Goal: Information Seeking & Learning: Learn about a topic

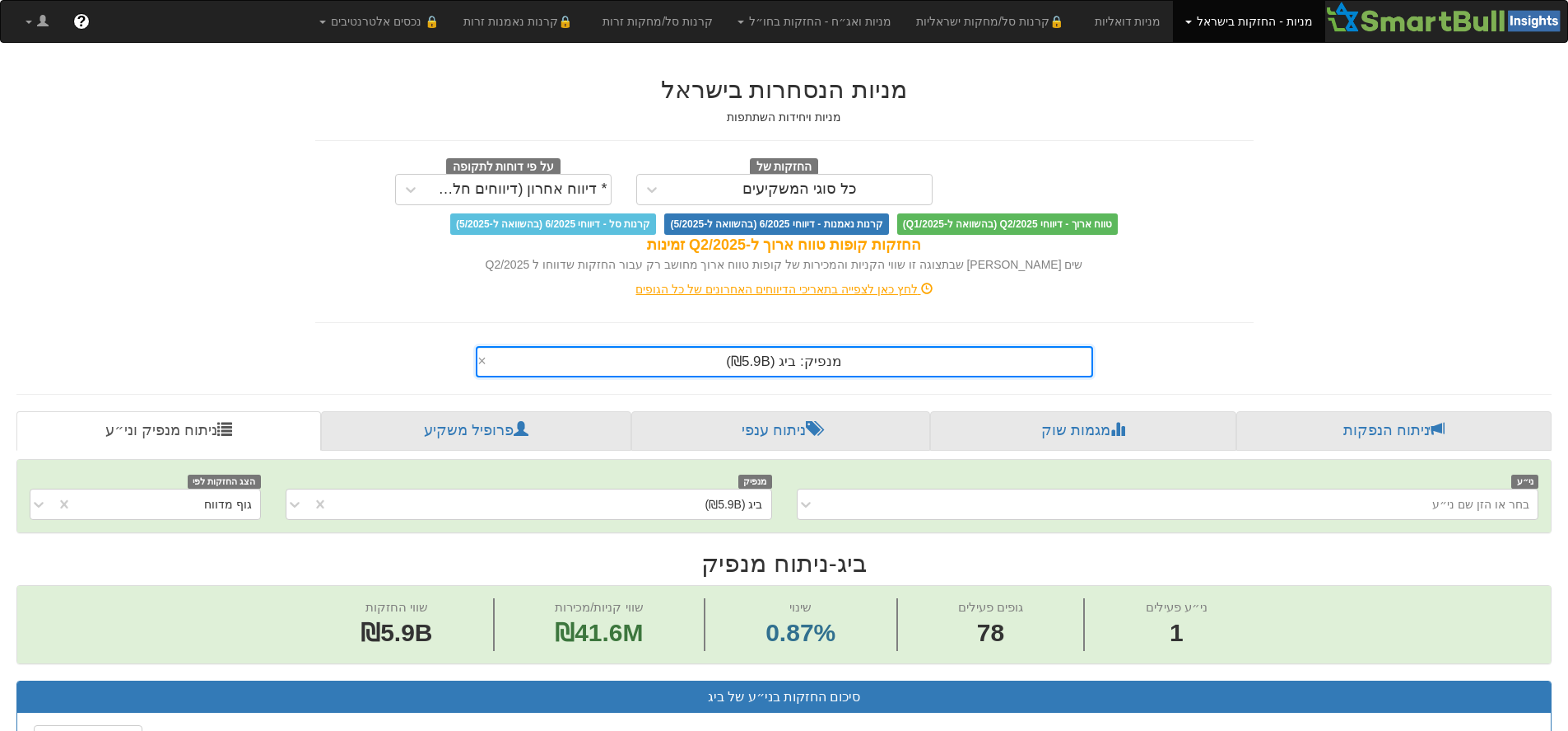
scroll to position [58, 0]
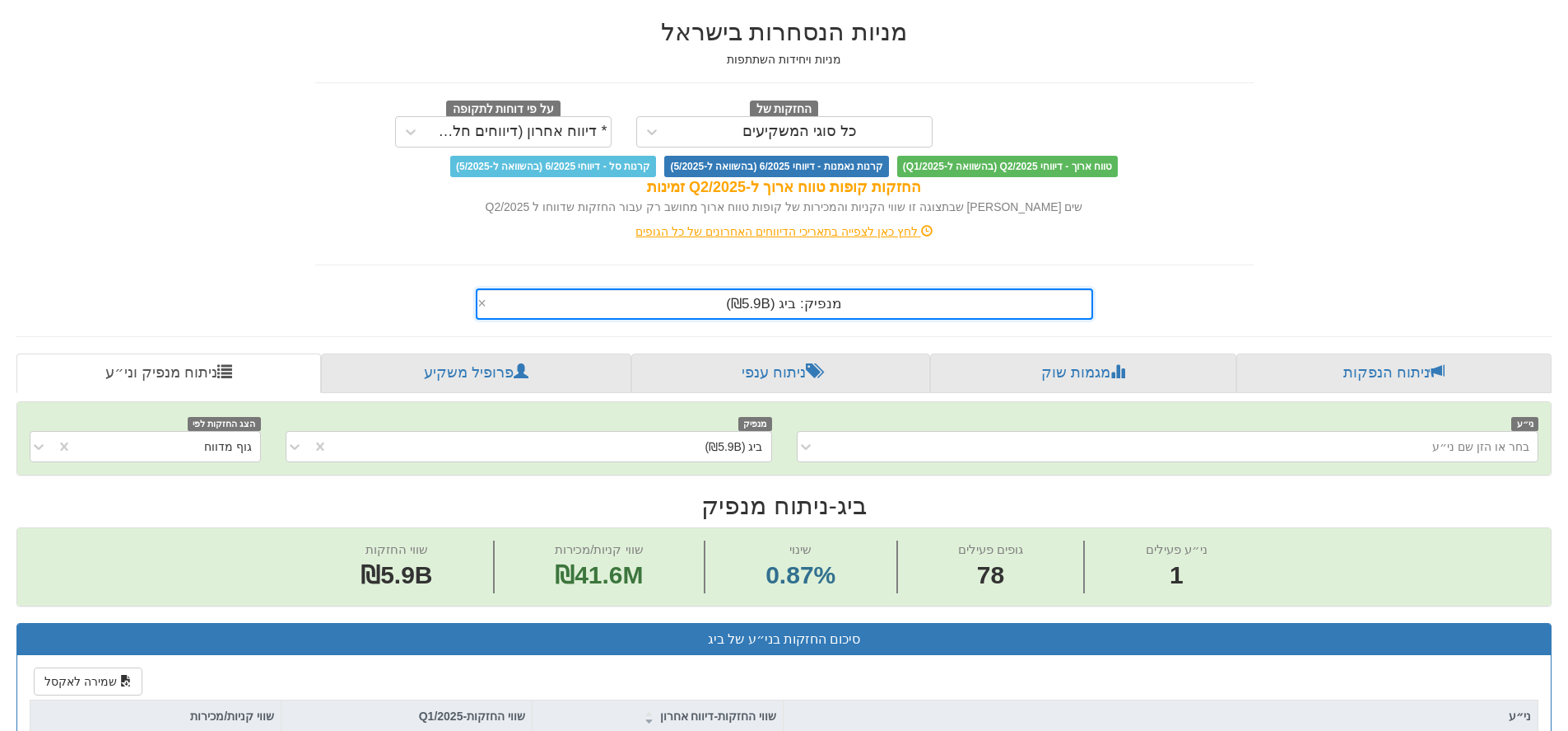
click at [774, 320] on div "מנפיק: ‏ביג ‎(₪5.9B)‎ ×" at bounding box center [785, 304] width 618 height 31
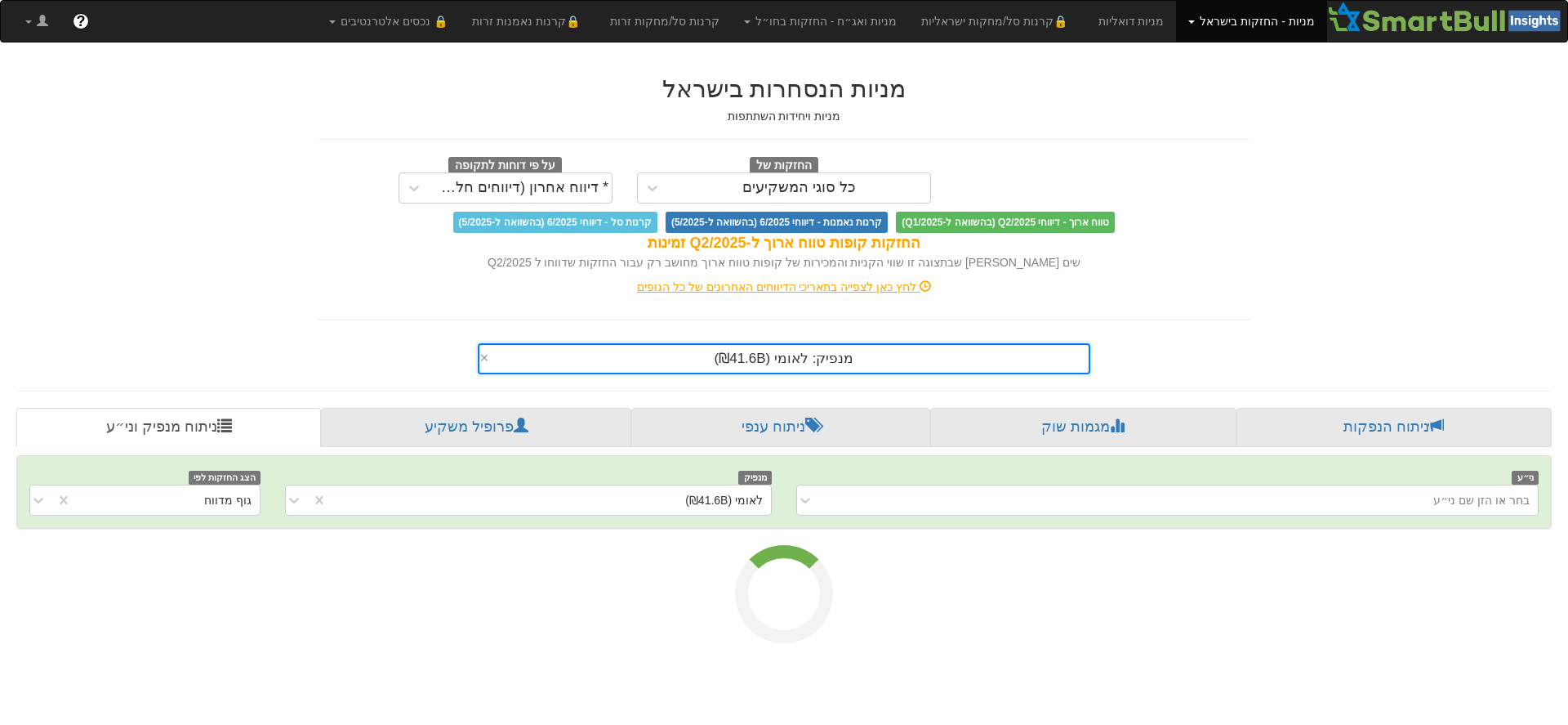
click at [774, 372] on div "מנפיק: ‏לאומי ‎(₪41.6B)‎ ×" at bounding box center [784, 359] width 613 height 31
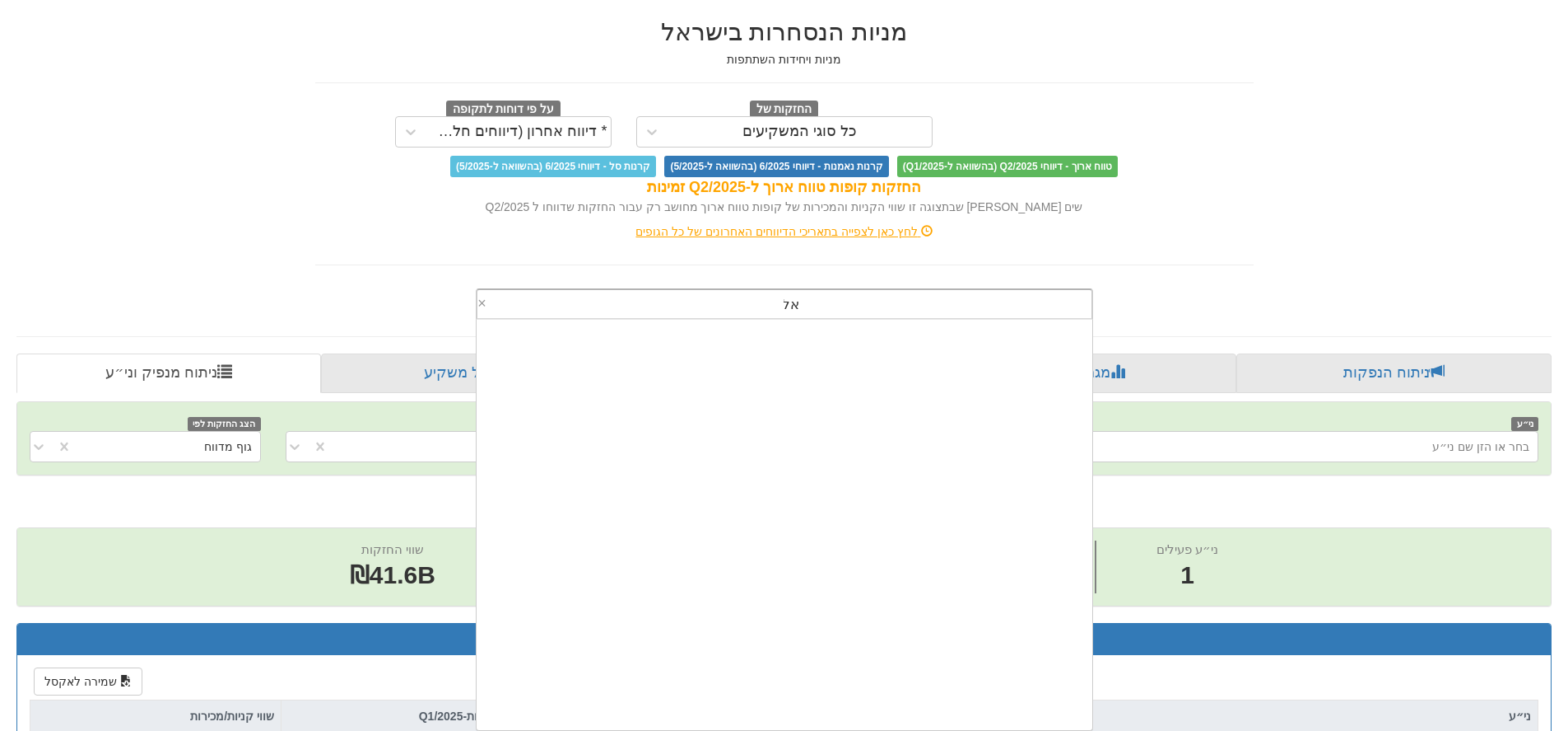
scroll to position [362, 0]
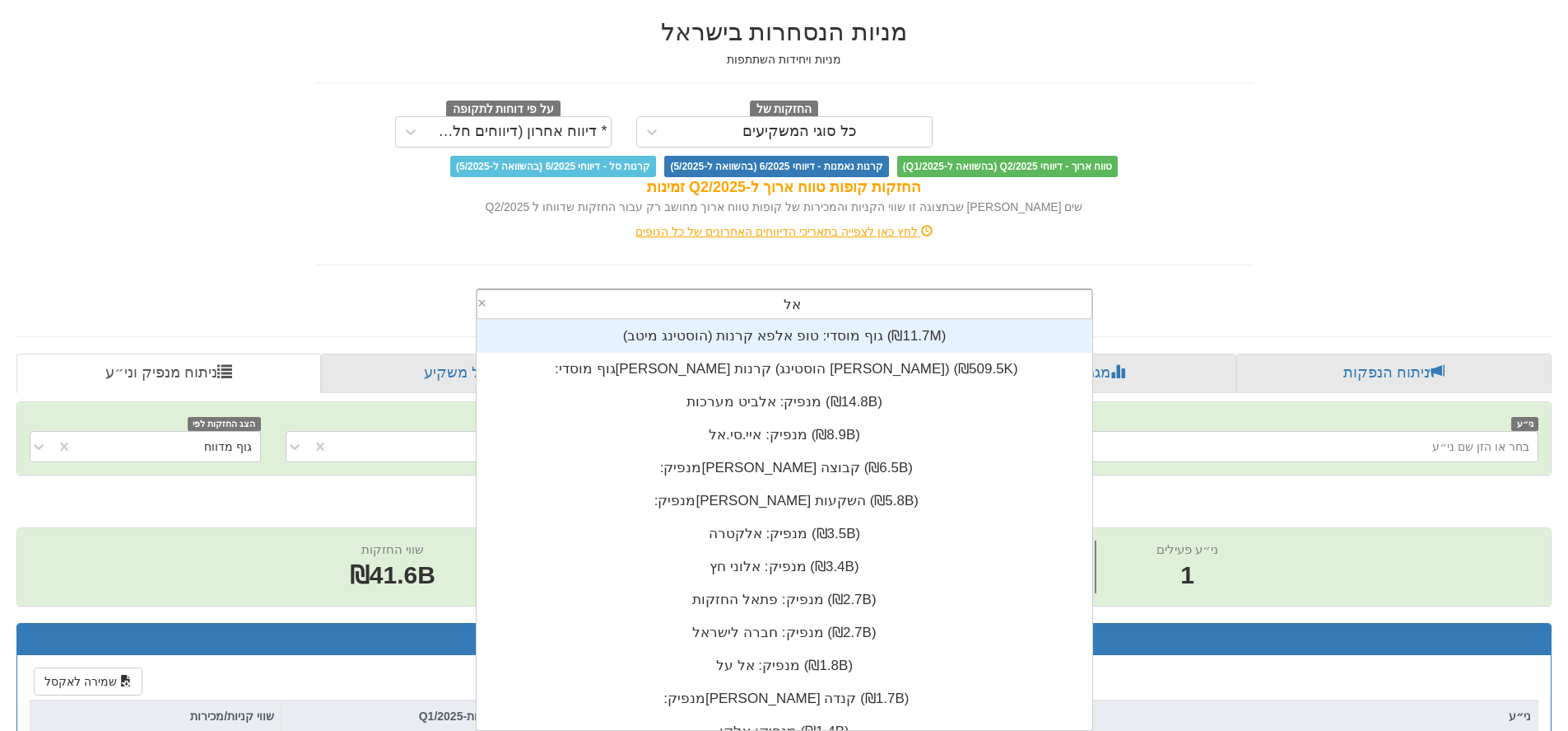
type input "אל ע"
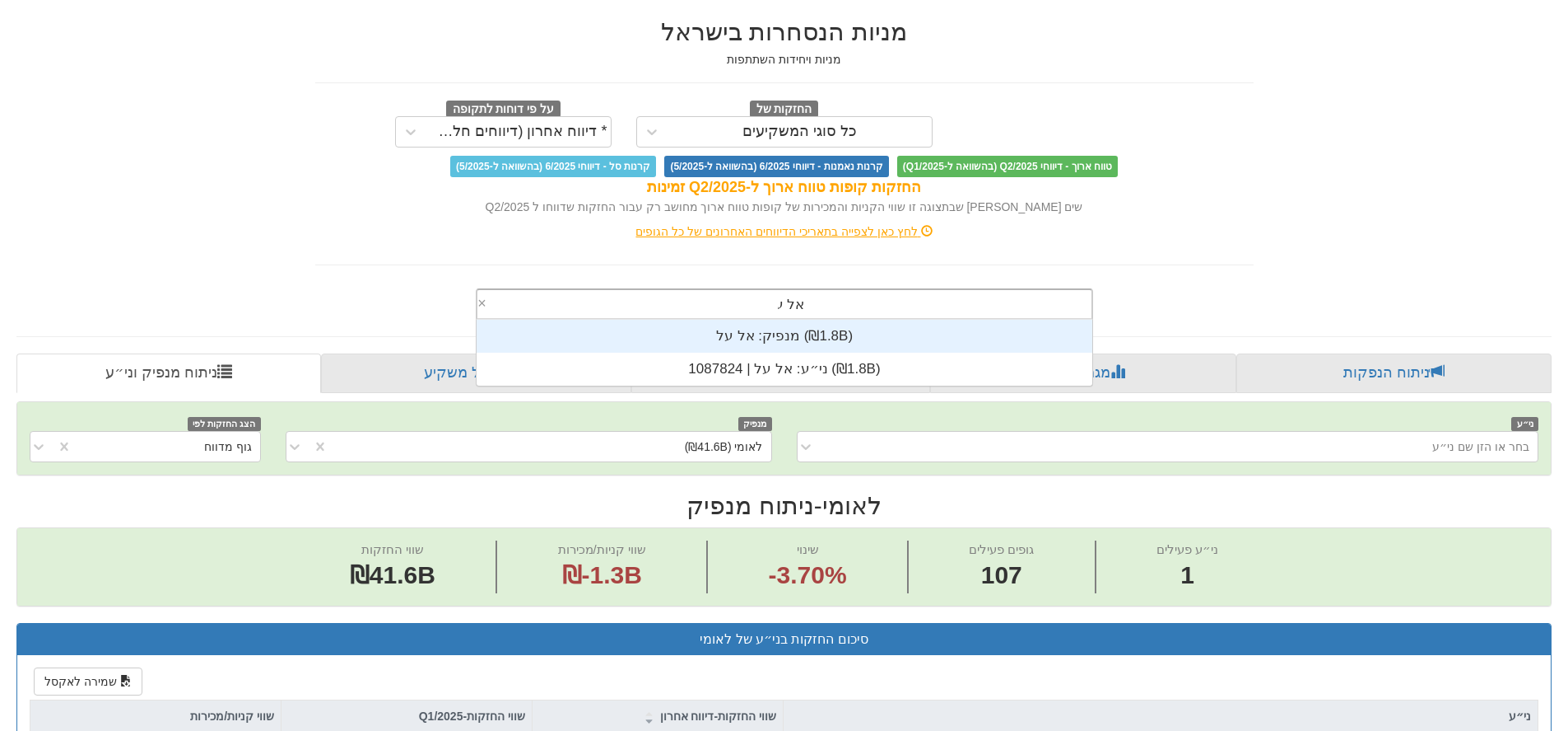
click at [787, 338] on div "מנפיק: ‏אל על ‎(₪1.8B)‎" at bounding box center [785, 336] width 616 height 33
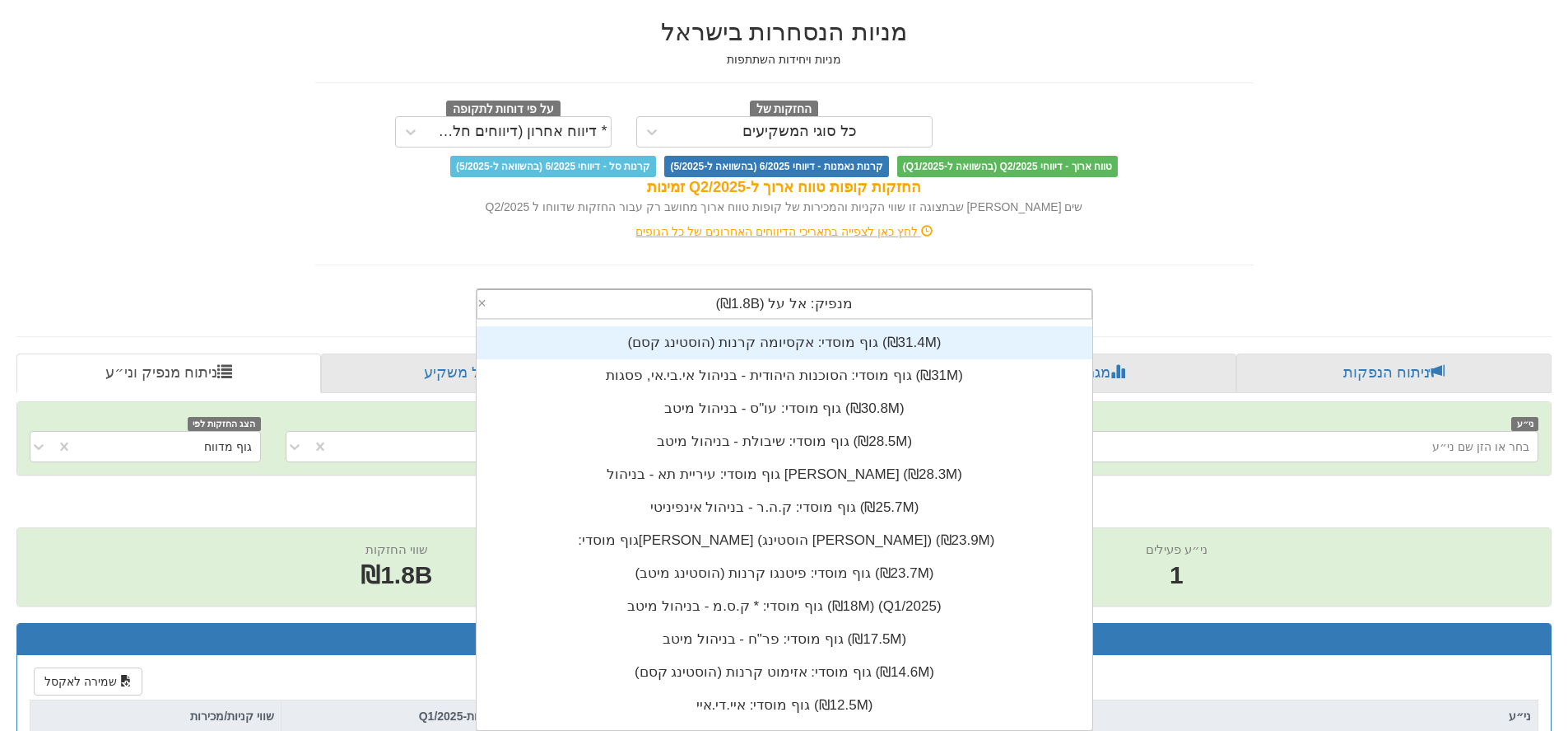
scroll to position [3789, 0]
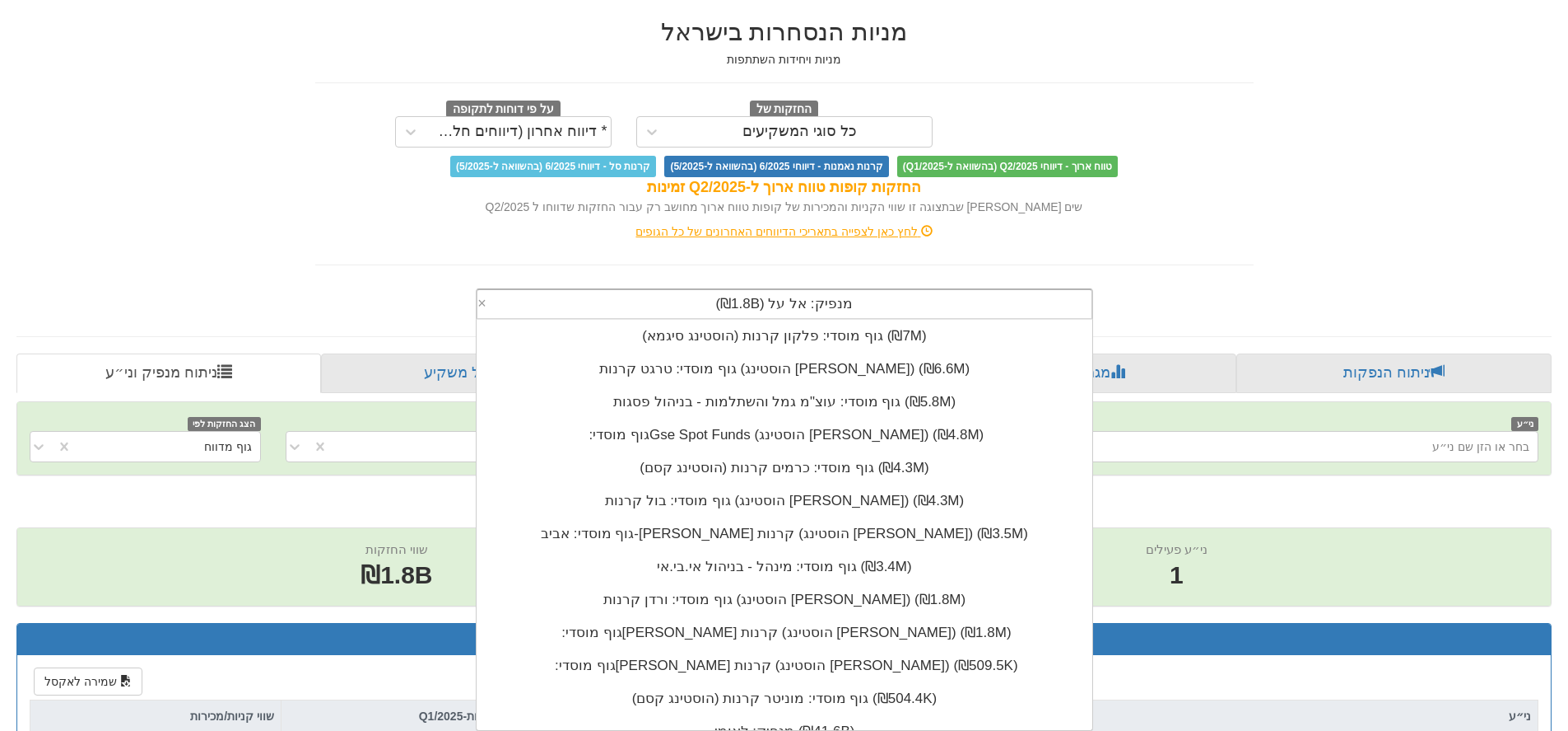
click at [1253, 231] on div "לחץ כאן לצפייה בתאריכי הדיווחים האחרונים של כל הגופים" at bounding box center [784, 231] width 963 height 17
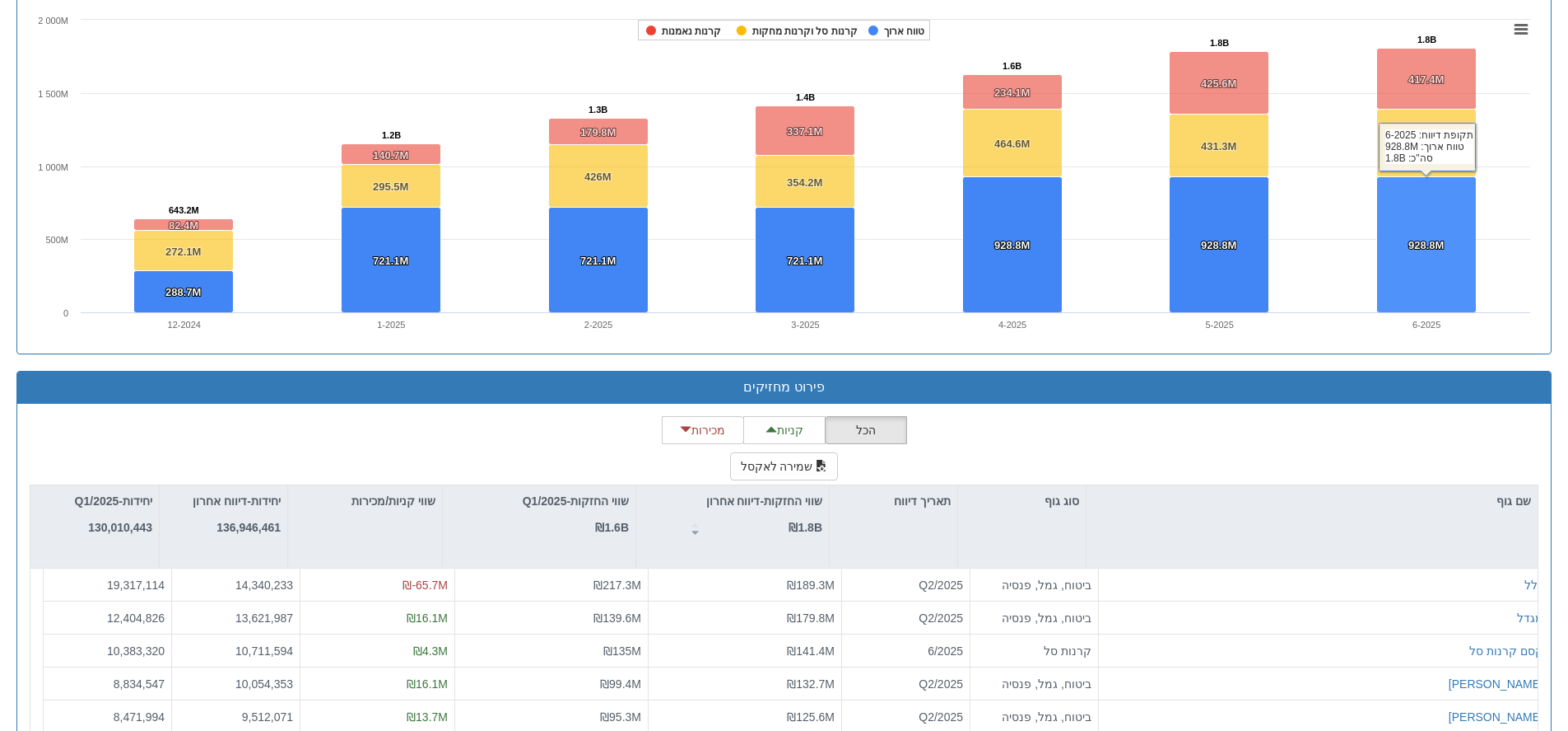
scroll to position [2446, 0]
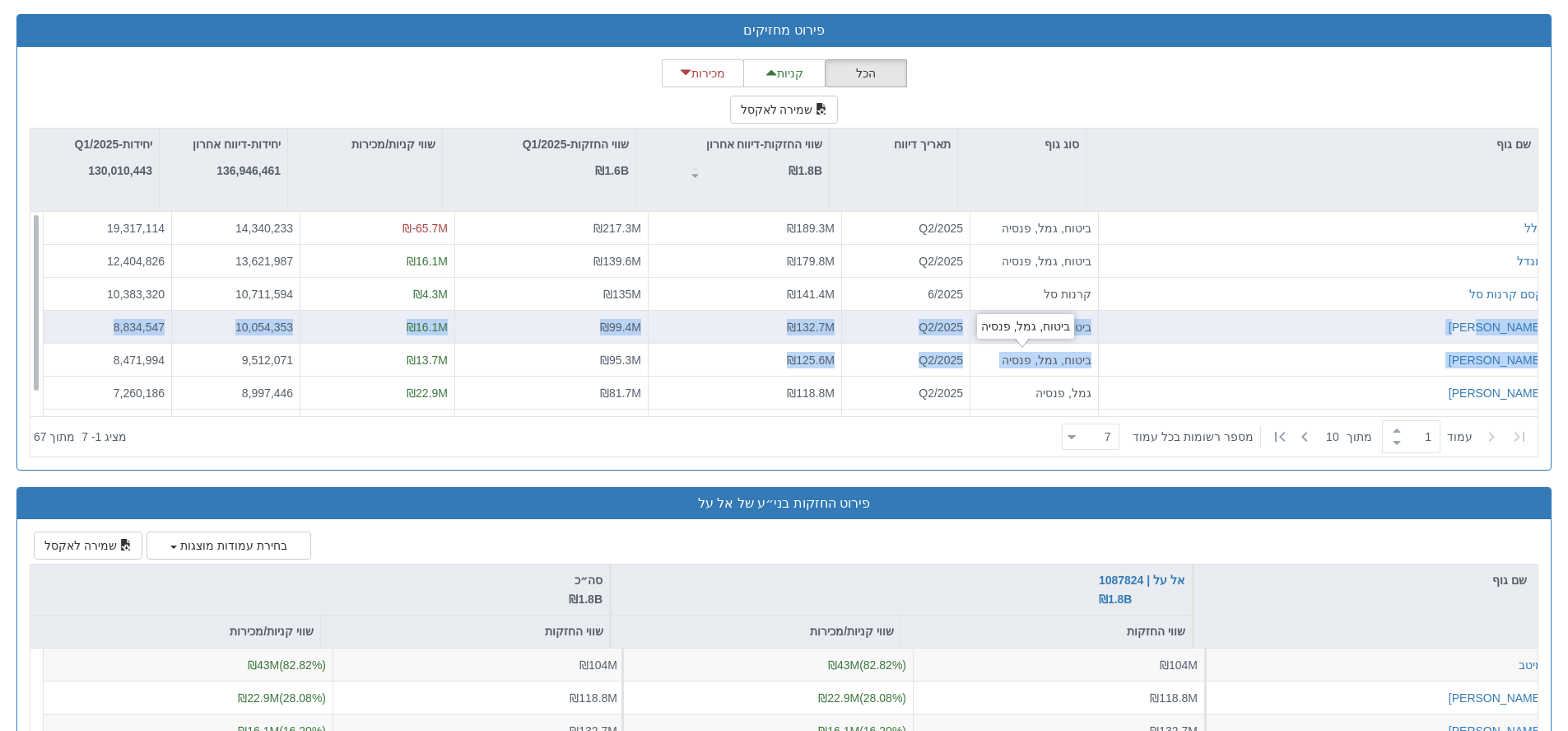
drag, startPoint x: 746, startPoint y: 367, endPoint x: 1378, endPoint y: 320, distance: 633.7
click at [1378, 212] on div "כלל ביטוח, גמל, פנסיה Q2/2025 ₪189.3M ₪217.3M ₪-65.7M 14,340,233 19,317,114 מגד…" at bounding box center [790, 212] width 1520 height 0
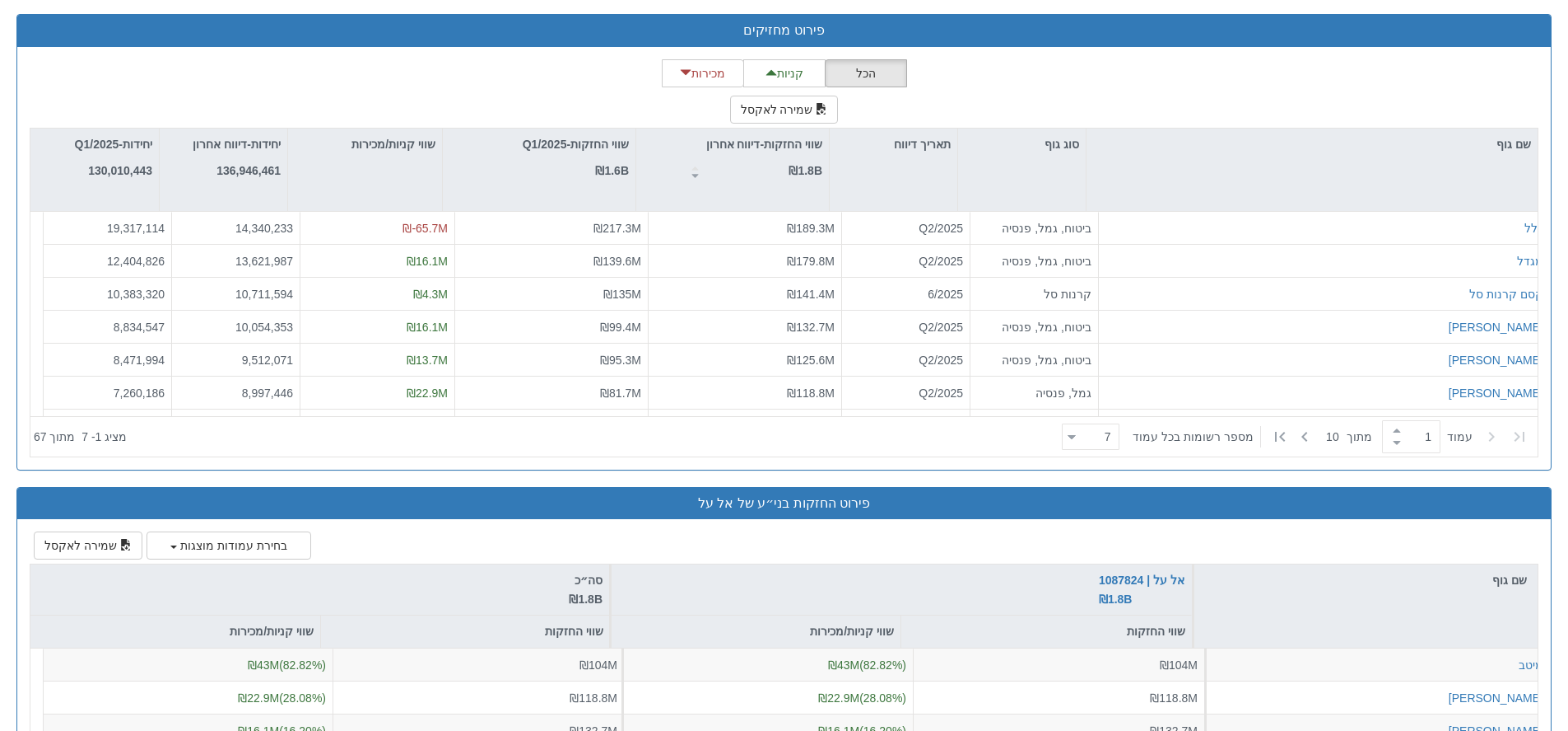
click at [1135, 77] on div "הכל קניות מכירות שמירה לאקסל שם גוף סוג גוף תאריך דיווח שווי החזקות-דיווח אחרון…" at bounding box center [784, 258] width 1509 height 398
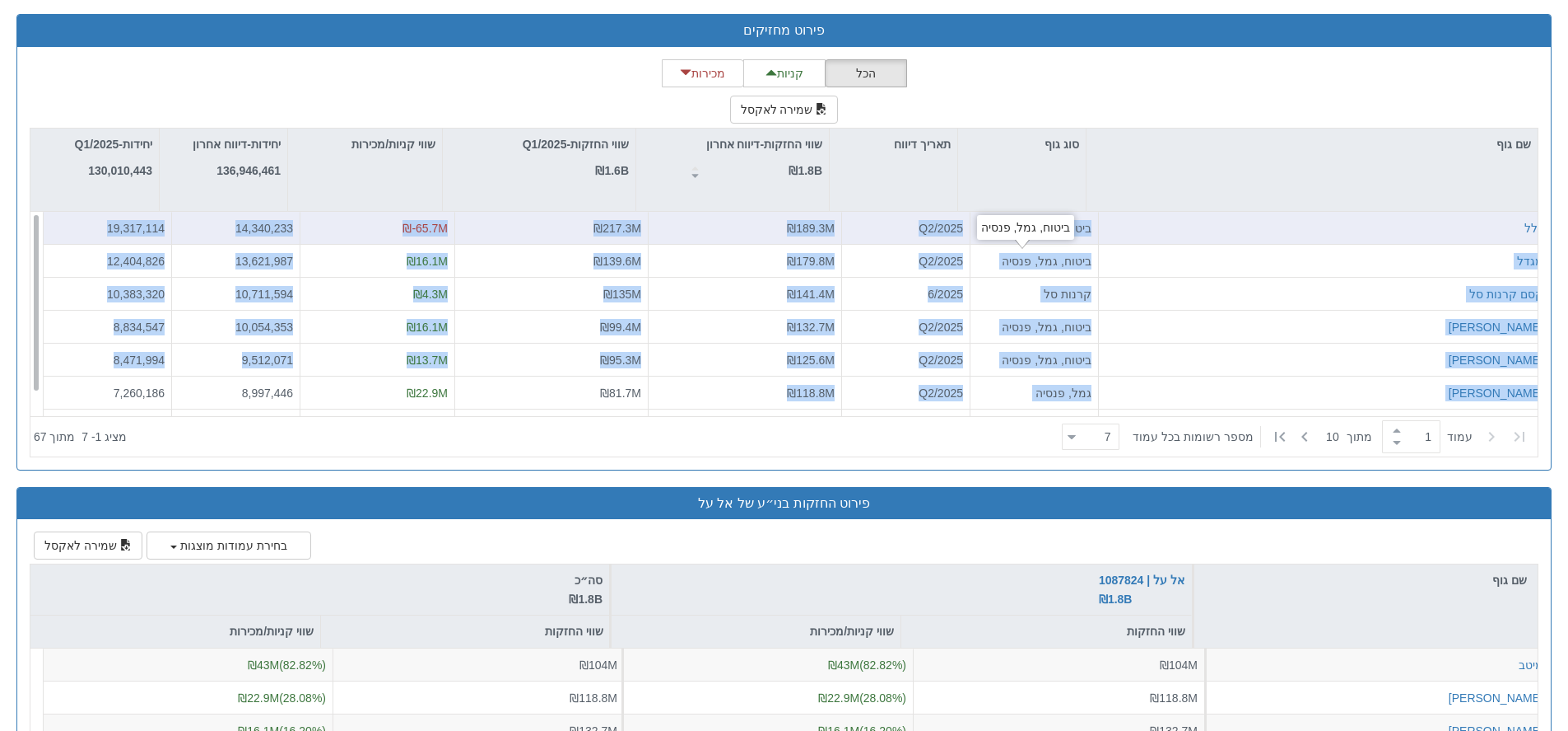
drag, startPoint x: 750, startPoint y: 401, endPoint x: 1136, endPoint y: 234, distance: 420.6
click at [1144, 212] on div "כלל ביטוח, גמל, פנסיה Q2/2025 ₪189.3M ₪217.3M ₪-65.7M 14,340,233 19,317,114 מגד…" at bounding box center [790, 212] width 1520 height 0
